Goal: Check status: Check status

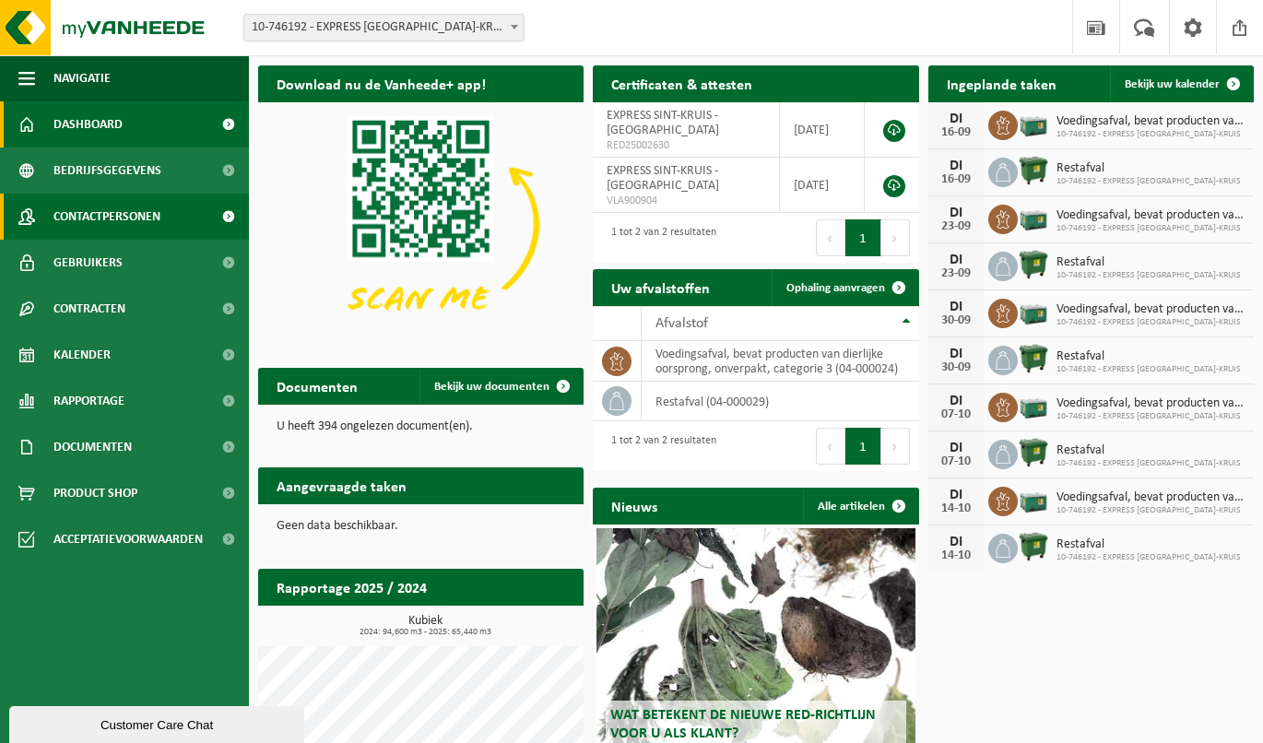
click at [177, 211] on link "Contactpersonen" at bounding box center [124, 217] width 249 height 46
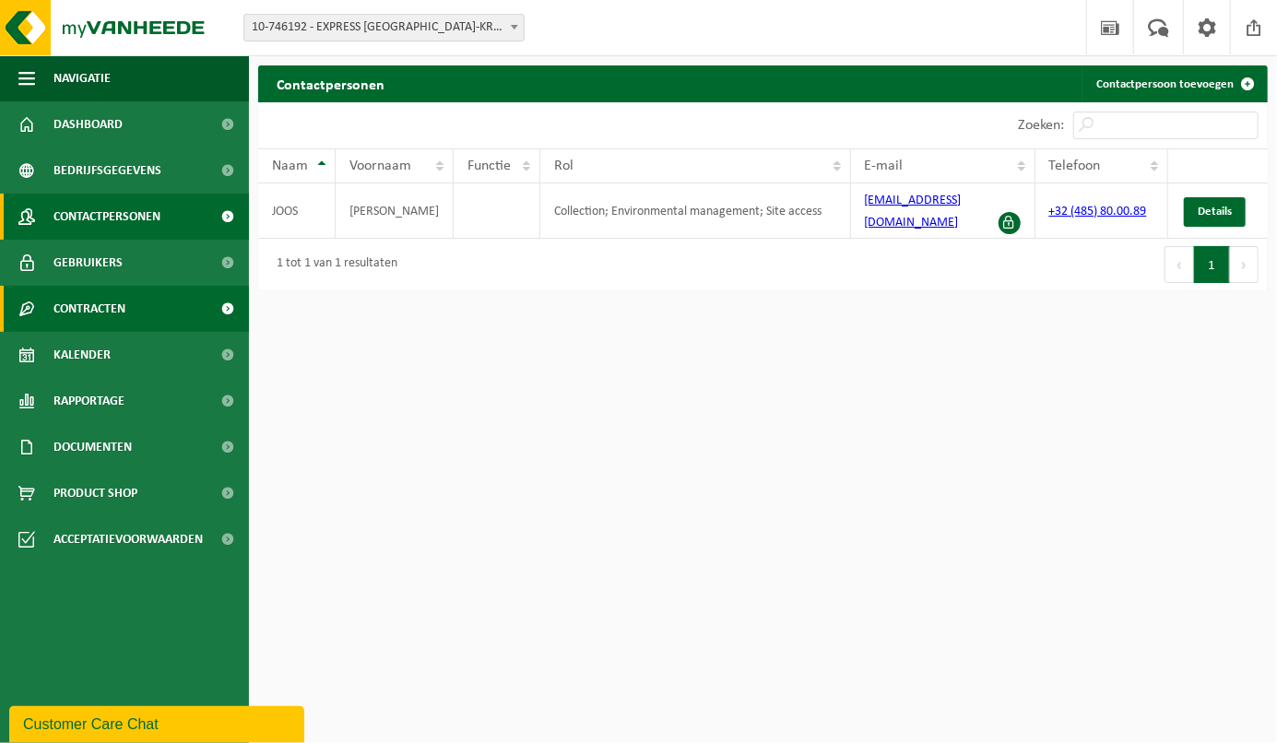
click at [136, 321] on link "Contracten" at bounding box center [124, 309] width 249 height 46
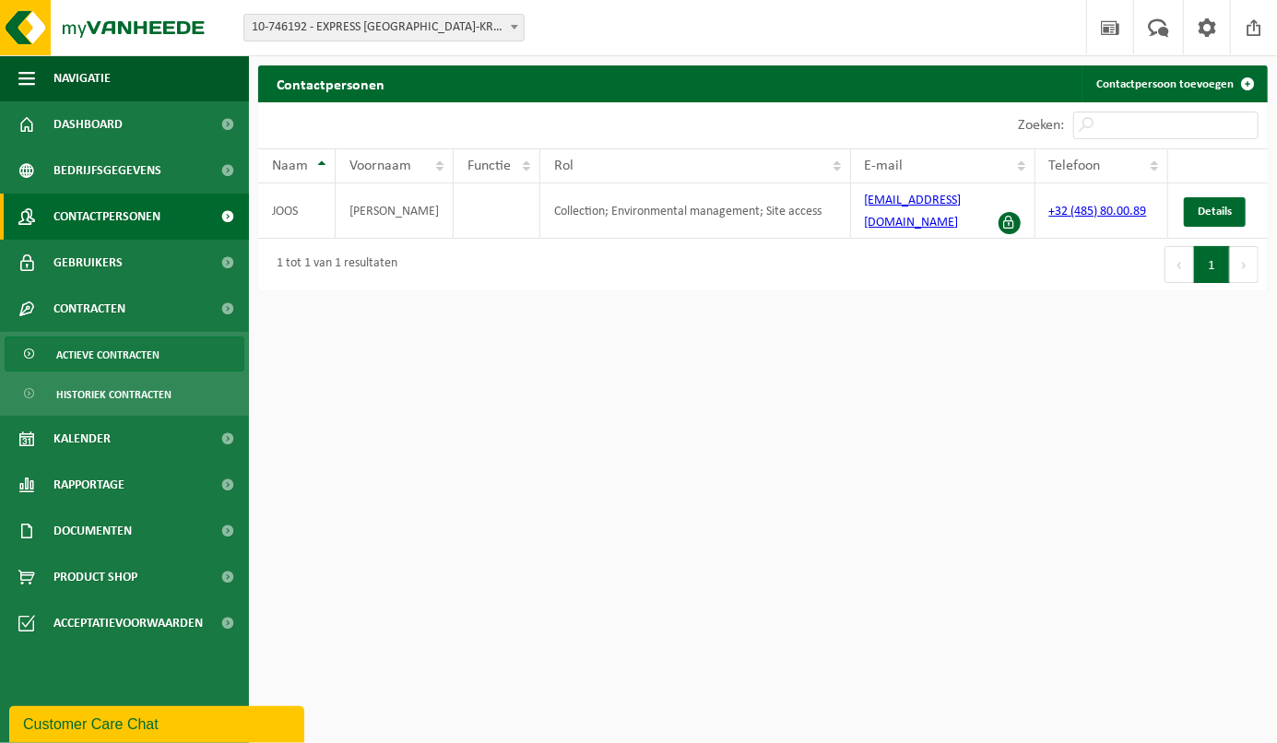
click at [144, 352] on span "Actieve contracten" at bounding box center [107, 355] width 103 height 35
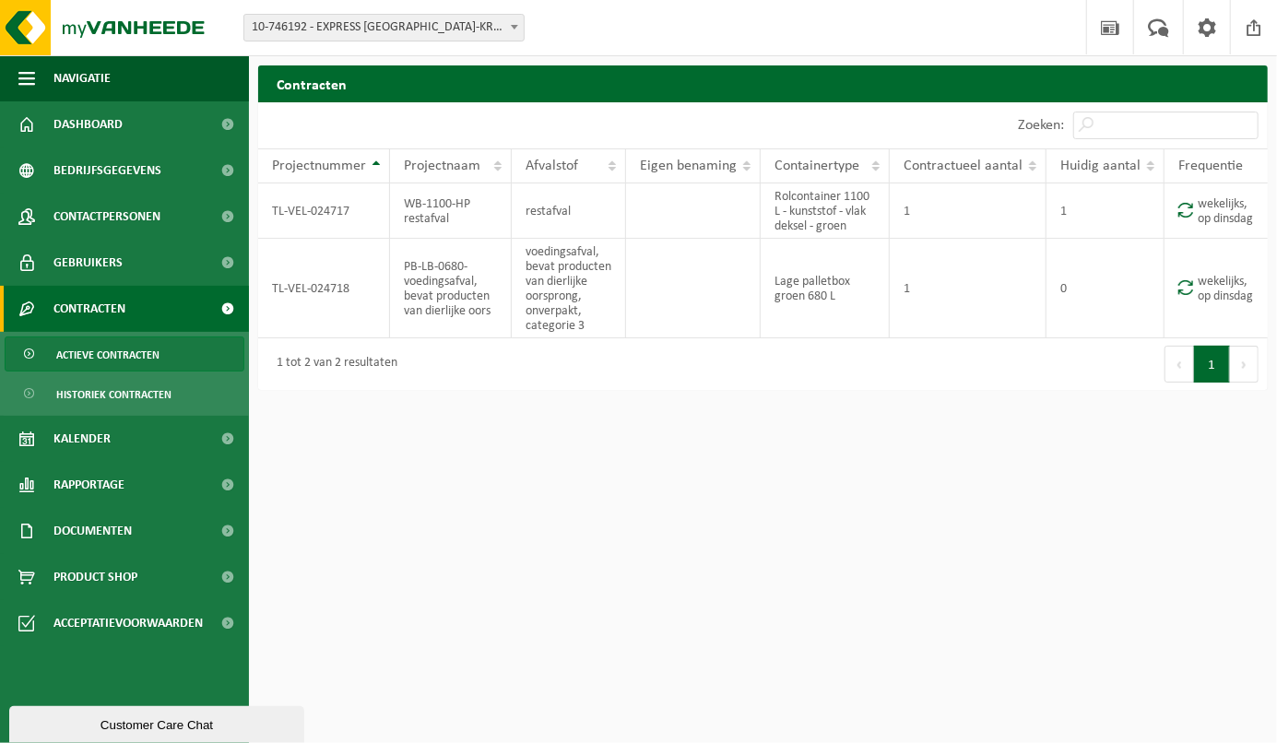
click at [1251, 371] on button "Volgende" at bounding box center [1244, 364] width 29 height 37
click at [130, 398] on span "Historiek contracten" at bounding box center [113, 394] width 115 height 35
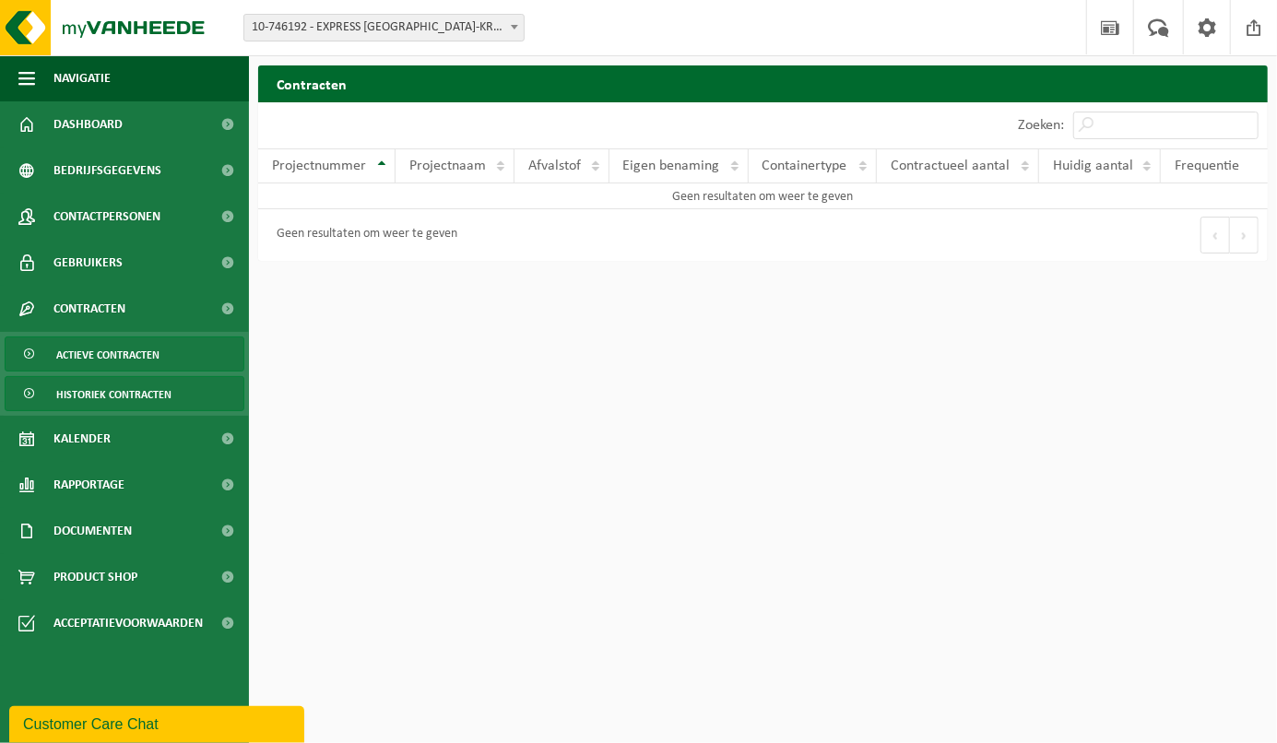
click at [136, 365] on span "Actieve contracten" at bounding box center [107, 355] width 103 height 35
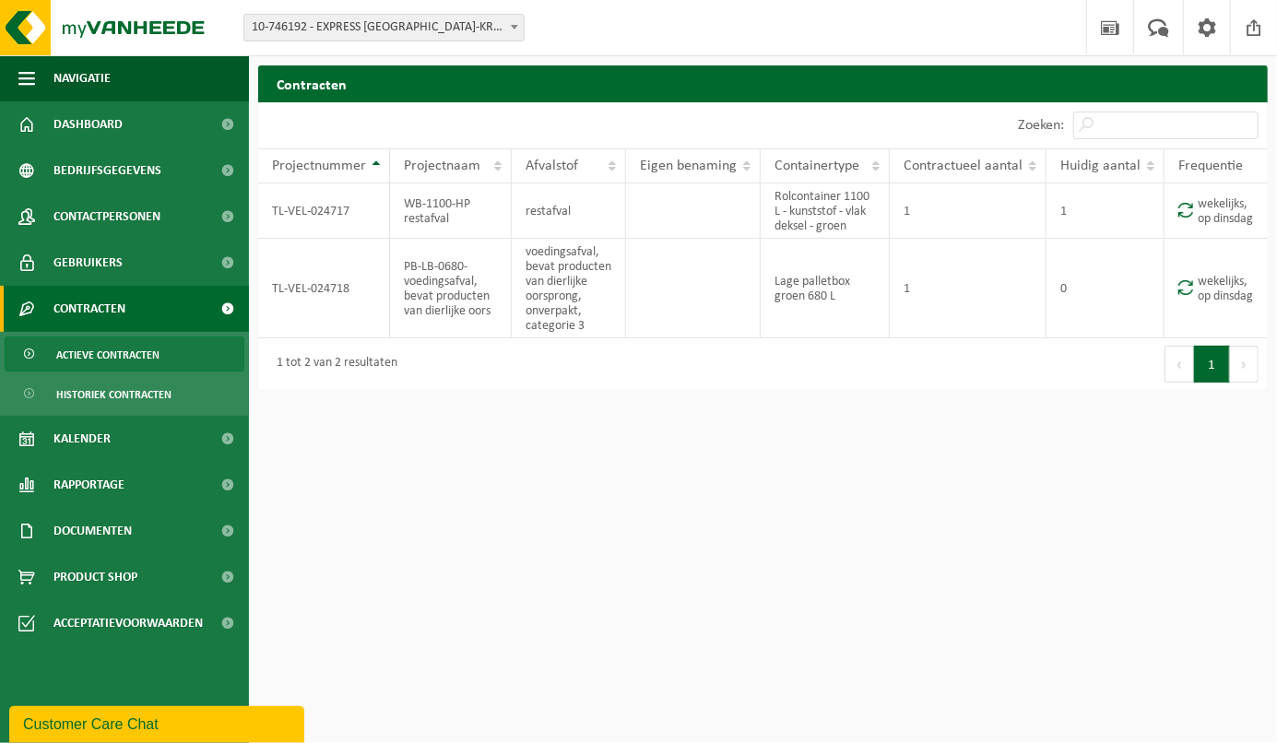
click at [444, 597] on html "Vestiging: 10-746192 - EXPRESS SINT-KRUIS - SINT-KRUIS 10-746192 - EXPRESS SINT…" at bounding box center [638, 371] width 1277 height 743
